Goal: Task Accomplishment & Management: Manage account settings

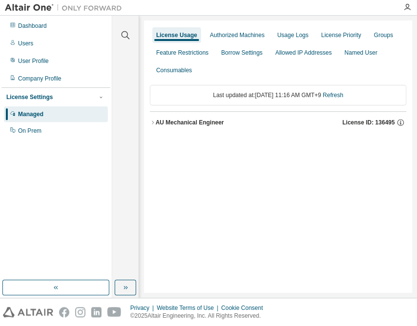
click at [173, 123] on div "AU Mechanical Engineer" at bounding box center [190, 123] width 68 height 8
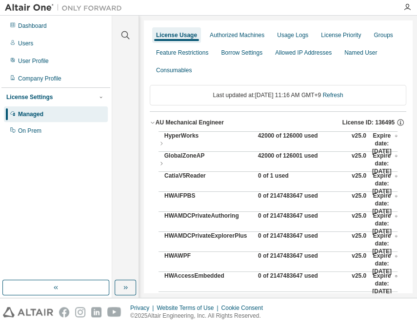
click at [283, 136] on div "42000 of 126000 used" at bounding box center [302, 143] width 88 height 23
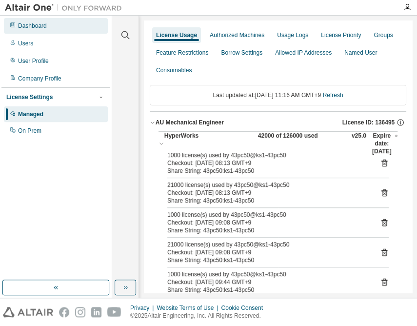
click at [47, 24] on div "Dashboard" at bounding box center [56, 26] width 104 height 16
